Goal: Find specific page/section: Find specific page/section

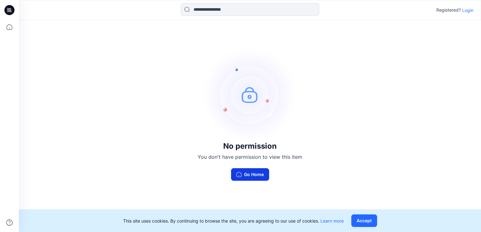
click at [246, 178] on button "Go Home" at bounding box center [250, 174] width 38 height 13
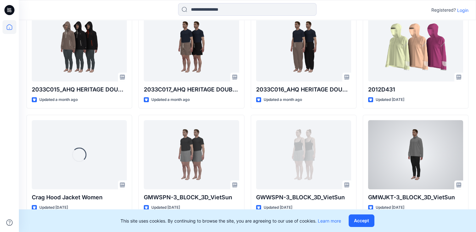
scroll to position [490, 0]
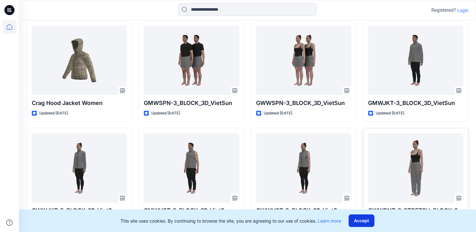
click at [363, 215] on button "Accept" at bounding box center [362, 221] width 26 height 13
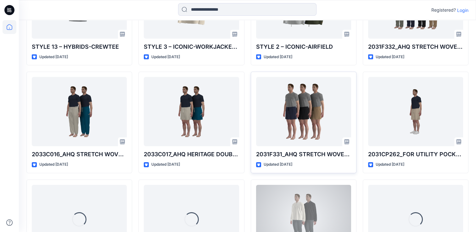
scroll to position [1978, 0]
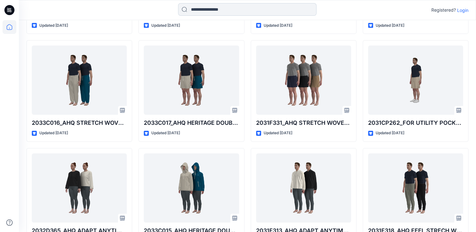
click at [230, 8] on input at bounding box center [247, 9] width 138 height 13
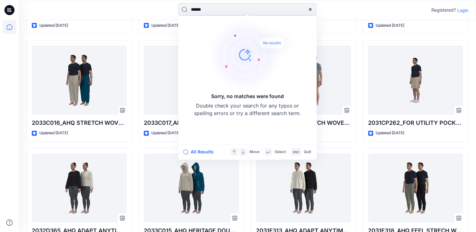
type input "*******"
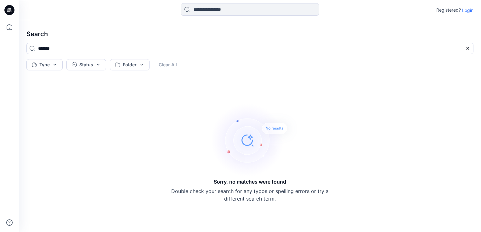
click at [239, 143] on img at bounding box center [255, 140] width 88 height 75
click at [209, 8] on input at bounding box center [250, 9] width 138 height 13
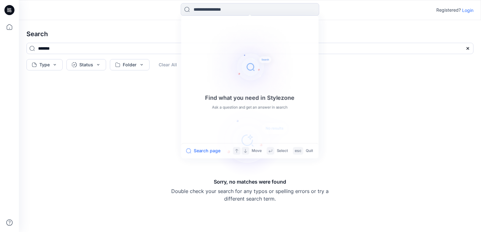
drag, startPoint x: 76, startPoint y: 105, endPoint x: 75, endPoint y: 88, distance: 17.4
click at [76, 105] on div "Sorry, no matches were found Double check your search for any typos or spelling…" at bounding box center [249, 152] width 457 height 149
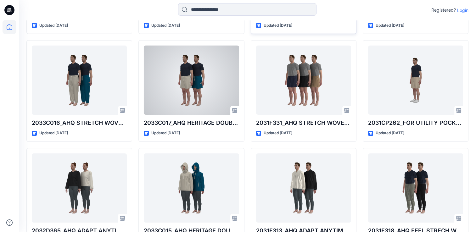
scroll to position [1821, 0]
